Goal: Task Accomplishment & Management: Manage account settings

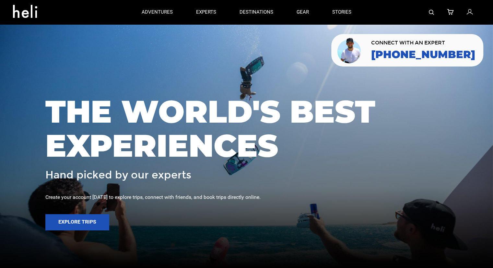
click at [468, 12] on icon at bounding box center [469, 12] width 6 height 8
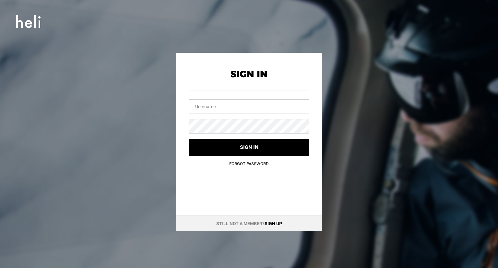
click at [216, 112] on input "text" at bounding box center [249, 106] width 120 height 15
type input "[EMAIL_ADDRESS][DOMAIN_NAME]"
click at [232, 134] on form "Sign In [EMAIL_ADDRESS][DOMAIN_NAME] Sign in Forgot Password" at bounding box center [249, 112] width 120 height 87
click at [189, 139] on button "Sign in" at bounding box center [249, 147] width 120 height 17
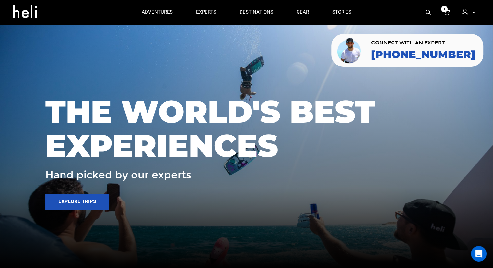
click at [467, 12] on img at bounding box center [464, 12] width 6 height 6
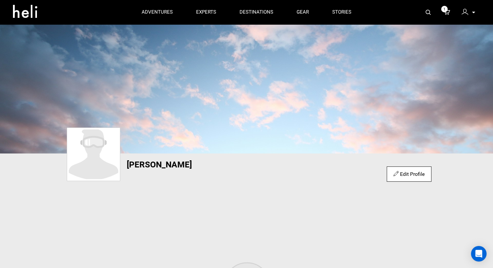
click at [448, 11] on icon at bounding box center [447, 12] width 6 height 8
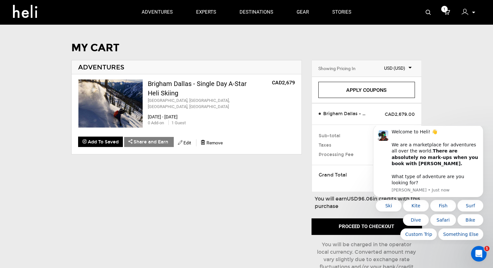
click at [468, 12] on div at bounding box center [466, 13] width 10 height 10
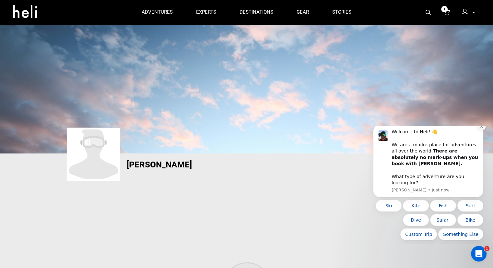
click at [480, 131] on button "Dismiss notification" at bounding box center [481, 126] width 8 height 8
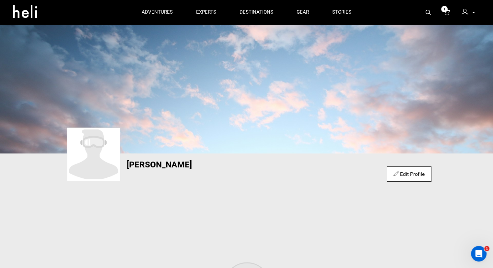
click at [472, 13] on icon at bounding box center [473, 13] width 3 height 2
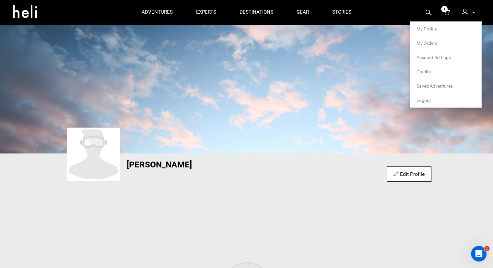
click at [431, 43] on span "My Orders" at bounding box center [426, 43] width 21 height 5
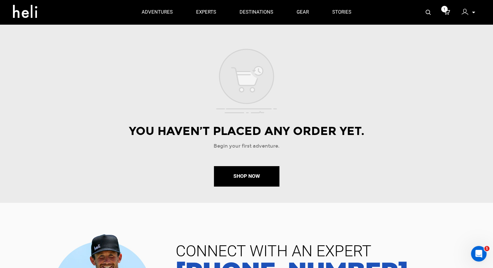
click at [469, 12] on div at bounding box center [466, 13] width 10 height 10
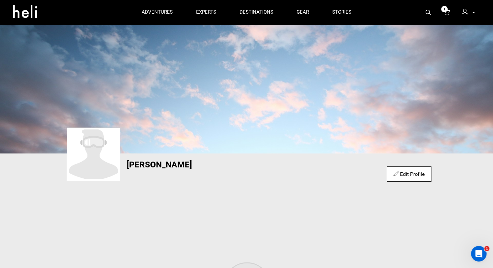
click at [473, 14] on p at bounding box center [473, 12] width 4 height 7
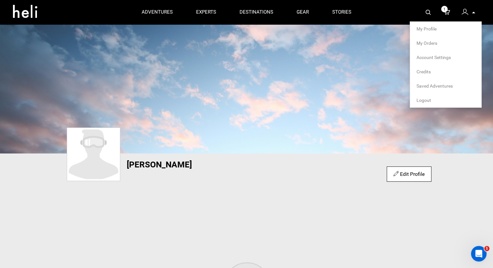
click at [423, 70] on link "Credits" at bounding box center [445, 71] width 58 height 6
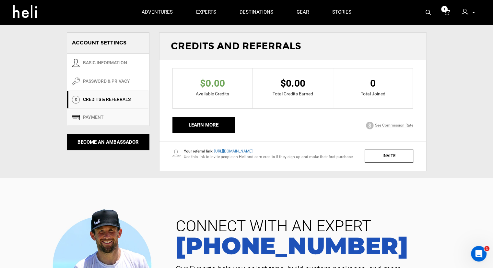
click at [94, 117] on link "Payment" at bounding box center [108, 117] width 82 height 17
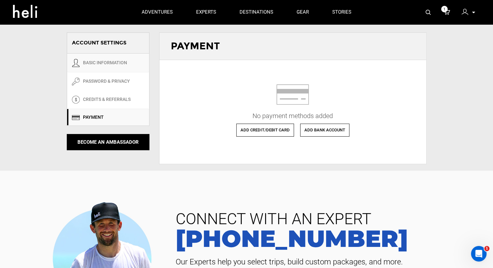
click at [105, 59] on link "BASIC INFORMATION" at bounding box center [108, 62] width 82 height 19
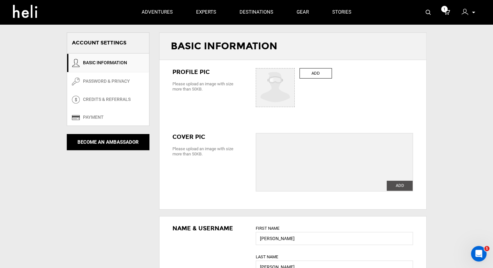
click at [468, 12] on div at bounding box center [466, 13] width 10 height 10
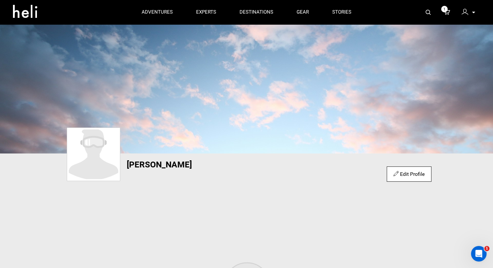
click at [477, 14] on div "My Profile My Orders Account Settings Credits Saved Adventures Logout" at bounding box center [468, 12] width 23 height 13
click at [474, 13] on icon at bounding box center [473, 13] width 3 height 2
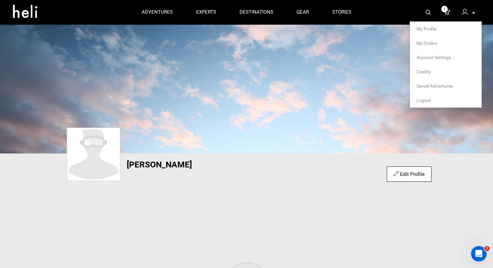
click at [472, 12] on p at bounding box center [473, 12] width 4 height 7
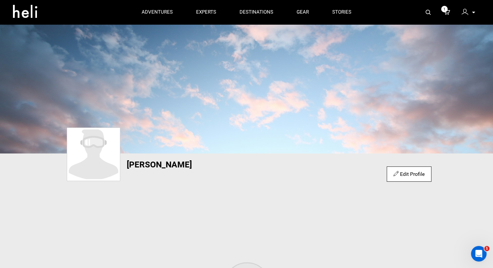
click at [472, 12] on p at bounding box center [473, 12] width 4 height 7
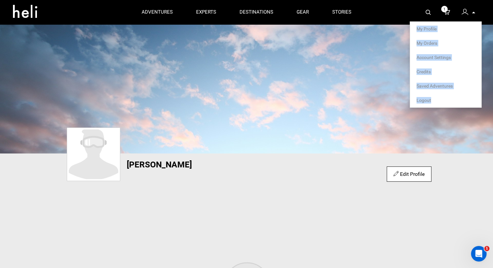
click at [472, 12] on p at bounding box center [473, 12] width 4 height 7
